Goal: Check status: Check status

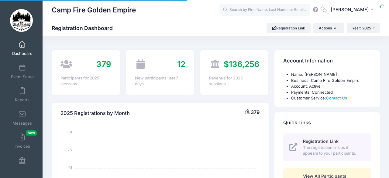
select select
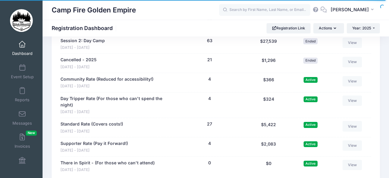
scroll to position [628, 0]
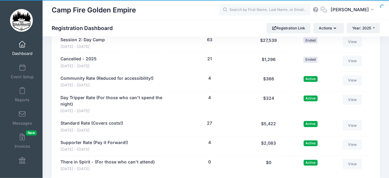
click at [167, 125] on div "Standard Rate (Covers costs!) Sep 19 - Sep 21, 2025 27 people $5,422" at bounding box center [116, 126] width 112 height 13
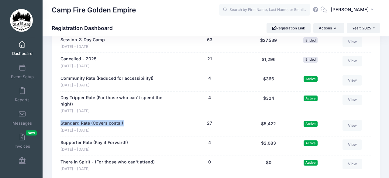
drag, startPoint x: 167, startPoint y: 125, endPoint x: 157, endPoint y: 133, distance: 13.0
click at [157, 133] on div "Standard Rate (Covers costs!) Sep 19 - Sep 21, 2025 27 people $5,422 27 (Waitli…" at bounding box center [215, 126] width 310 height 19
click at [137, 128] on div "Standard Rate (Covers costs!) Sep 19 - Sep 21, 2025 27 people $5,422" at bounding box center [116, 126] width 112 height 13
click at [354, 122] on link "View" at bounding box center [351, 125] width 19 height 10
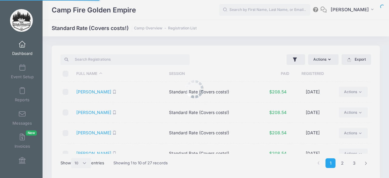
select select "10"
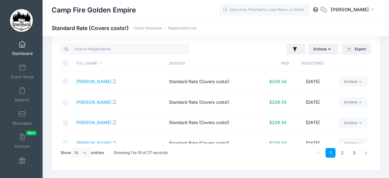
scroll to position [14, 0]
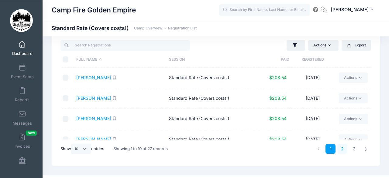
click at [341, 148] on link "2" at bounding box center [342, 149] width 10 height 10
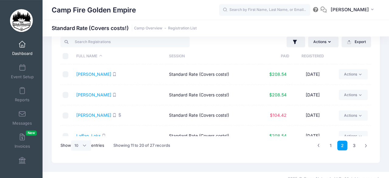
scroll to position [22, 0]
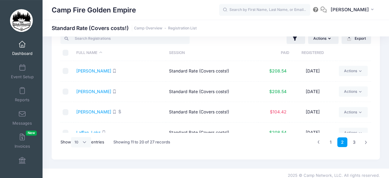
drag, startPoint x: 278, startPoint y: 175, endPoint x: 277, endPoint y: 170, distance: 4.6
click at [278, 157] on html "Processing Request Please wait... Processing Request Please wait... Processing …" at bounding box center [194, 68] width 389 height 178
click at [354, 139] on link "3" at bounding box center [354, 142] width 10 height 10
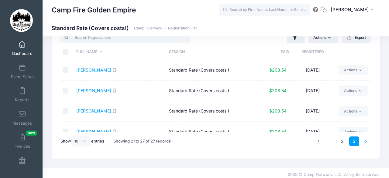
click at [365, 141] on li at bounding box center [366, 142] width 10 height 10
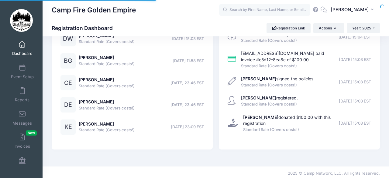
select select
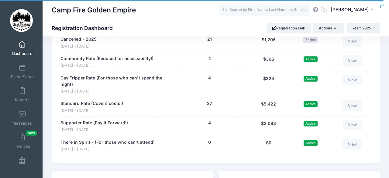
scroll to position [645, 0]
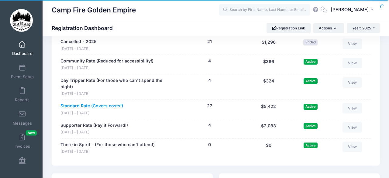
click at [75, 103] on link "Standard Rate (Covers costs!)" at bounding box center [91, 106] width 63 height 6
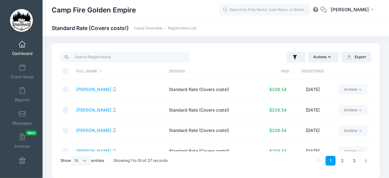
scroll to position [3, 0]
click at [87, 89] on link "[PERSON_NAME]" at bounding box center [93, 89] width 35 height 5
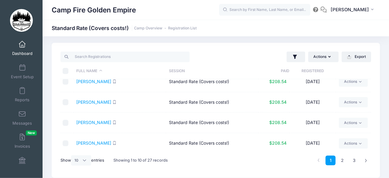
scroll to position [133, 0]
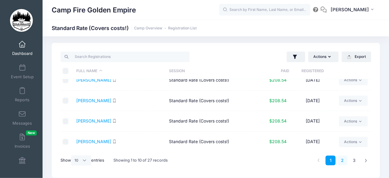
click at [341, 158] on link "2" at bounding box center [342, 161] width 10 height 10
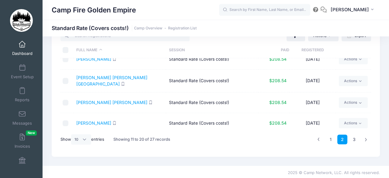
scroll to position [25, 0]
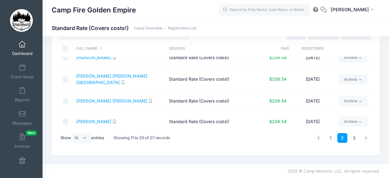
click at [214, 132] on div "1 2 3" at bounding box center [281, 138] width 184 height 19
click at [160, 58] on td "Morgan, Pat" at bounding box center [119, 58] width 93 height 21
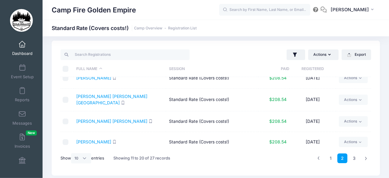
scroll to position [0, 0]
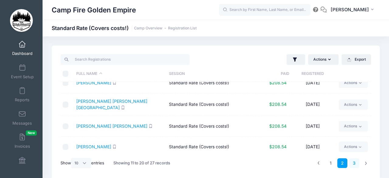
click at [354, 161] on link "3" at bounding box center [354, 163] width 10 height 10
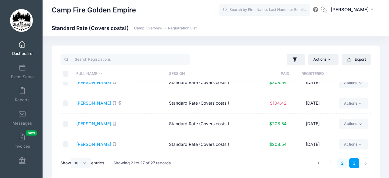
click at [342, 161] on link "2" at bounding box center [342, 163] width 10 height 10
click at [71, 158] on select "All 10 25 50" at bounding box center [81, 163] width 20 height 10
click option "25" at bounding box center [0, 0] width 0 height 0
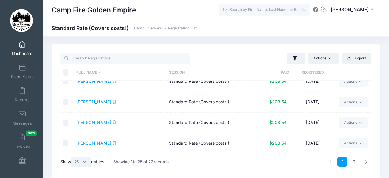
scroll to position [0, 0]
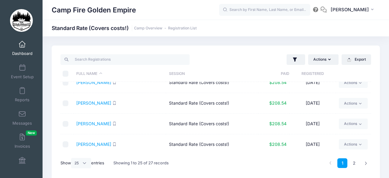
click at [133, 152] on td "Engkvist, Kristi" at bounding box center [119, 144] width 93 height 21
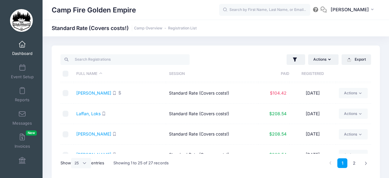
scroll to position [248, 0]
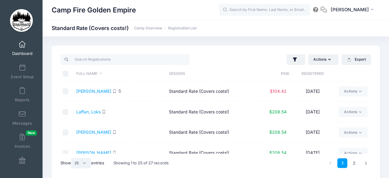
click at [71, 158] on select "All 10 25 50" at bounding box center [81, 163] width 20 height 10
select select "50"
click option "50" at bounding box center [0, 0] width 0 height 0
click at [145, 150] on td "McCormick, Kavan" at bounding box center [119, 153] width 93 height 21
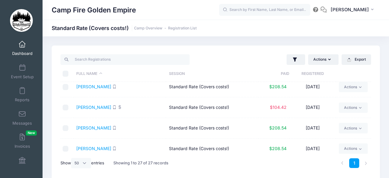
scroll to position [481, 0]
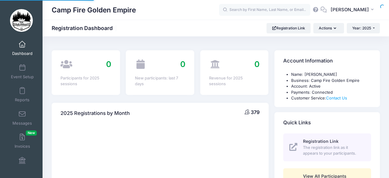
scroll to position [353, 0]
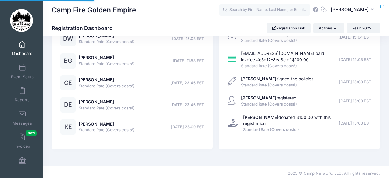
select select
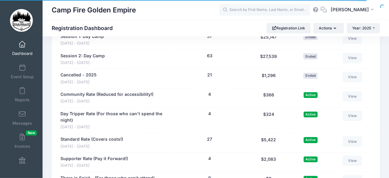
scroll to position [618, 0]
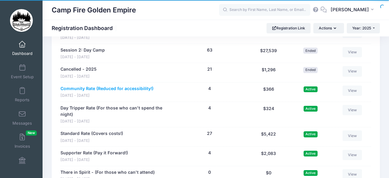
click at [80, 87] on link "Community Rate (Reduced for accessibility!)" at bounding box center [106, 89] width 93 height 6
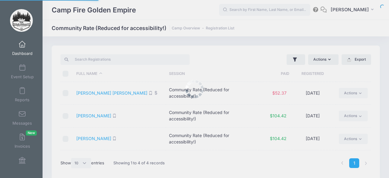
select select "10"
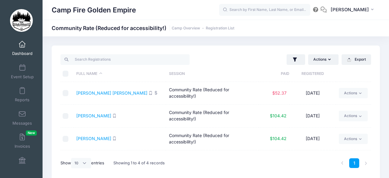
click at [203, 149] on td "Community Rate (Reduced for accessibility!)" at bounding box center [212, 139] width 93 height 23
